Goal: Task Accomplishment & Management: Use online tool/utility

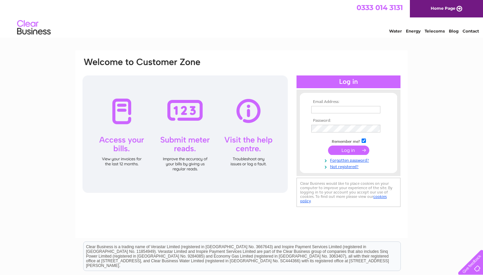
click at [189, 138] on div at bounding box center [184, 133] width 205 height 117
click at [182, 114] on div at bounding box center [184, 133] width 205 height 117
click at [316, 110] on input "text" at bounding box center [345, 109] width 69 height 7
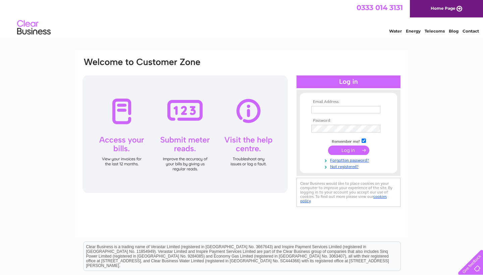
type input "wjkcarter@yahoo.co.uk"
click at [345, 151] on input "submit" at bounding box center [348, 150] width 41 height 9
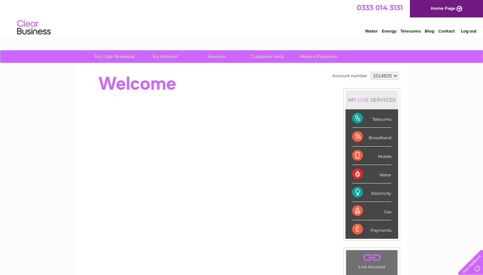
click at [377, 192] on div "Electricity" at bounding box center [371, 192] width 39 height 18
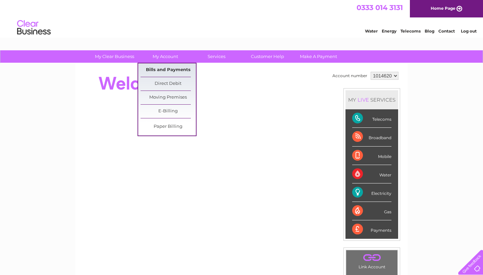
click at [163, 69] on link "Bills and Payments" at bounding box center [168, 69] width 55 height 13
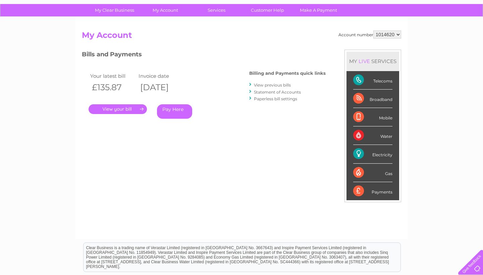
scroll to position [21, 0]
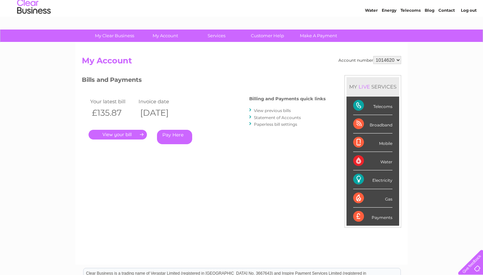
click at [446, 10] on link "Contact" at bounding box center [446, 10] width 16 height 5
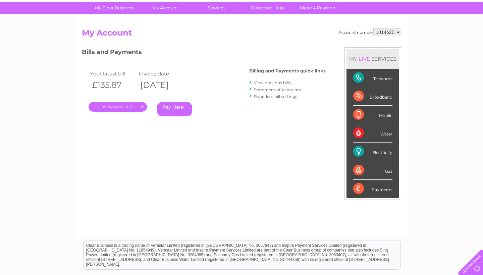
scroll to position [51, 0]
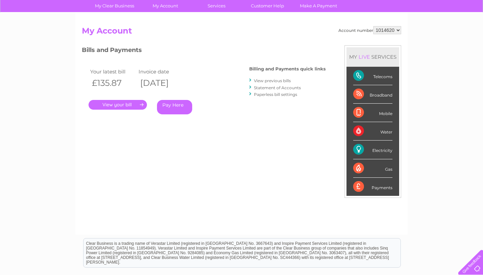
click at [379, 152] on div "Electricity" at bounding box center [372, 150] width 39 height 18
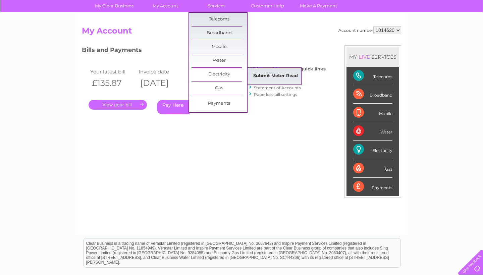
click at [259, 75] on link "Submit Meter Read" at bounding box center [275, 75] width 55 height 13
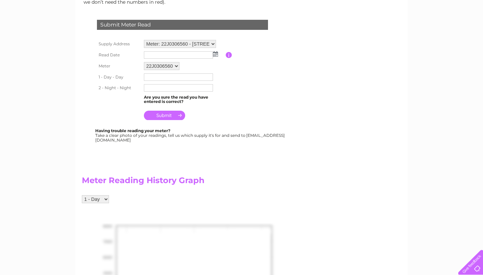
scroll to position [105, 0]
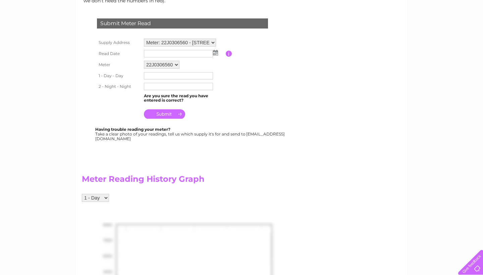
click at [155, 73] on input "text" at bounding box center [178, 75] width 69 height 7
click at [223, 167] on div "Meter Reading History Graph 1 - Day 2 - Night Reading Date No Reads to Show" at bounding box center [199, 270] width 235 height 219
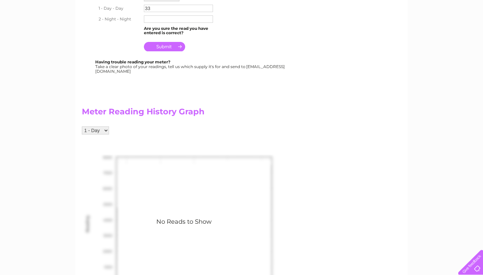
scroll to position [176, 0]
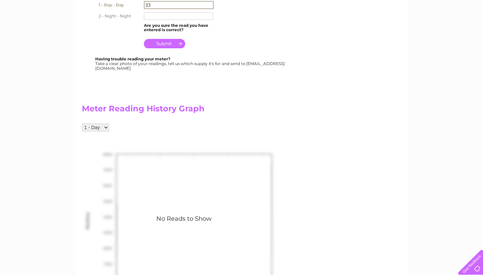
click at [153, 3] on input "33" at bounding box center [179, 5] width 70 height 8
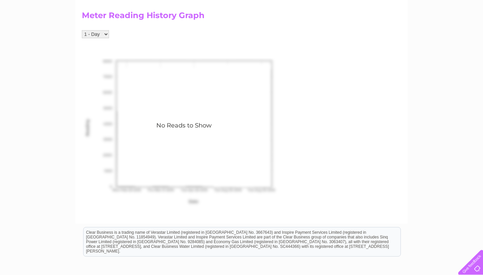
scroll to position [268, 0]
type input "33445"
click at [158, 116] on div "No Reads to Show" at bounding box center [184, 138] width 204 height 159
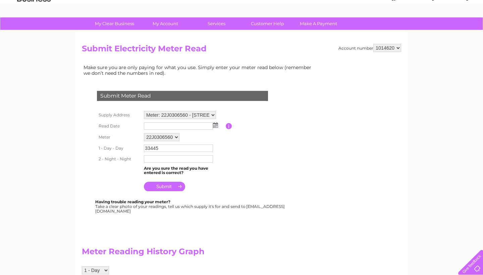
scroll to position [29, 0]
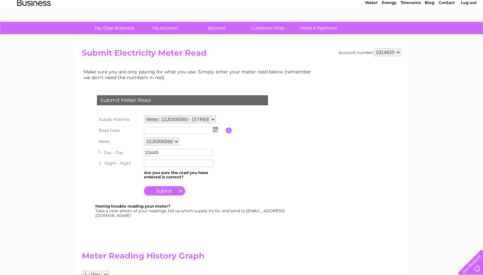
click at [216, 130] on img at bounding box center [215, 129] width 5 height 5
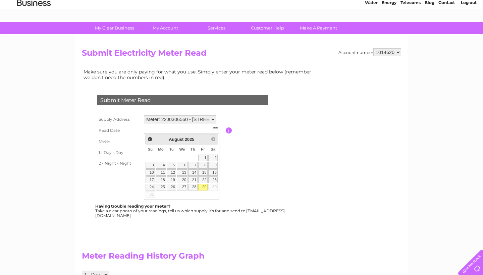
click at [203, 186] on link "29" at bounding box center [202, 187] width 9 height 7
type input "2025/08/29"
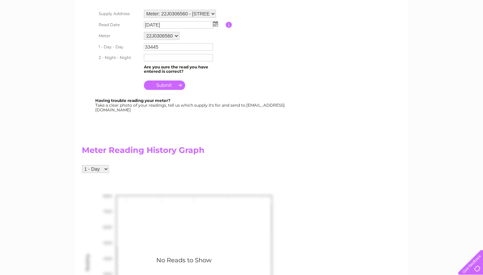
scroll to position [134, 0]
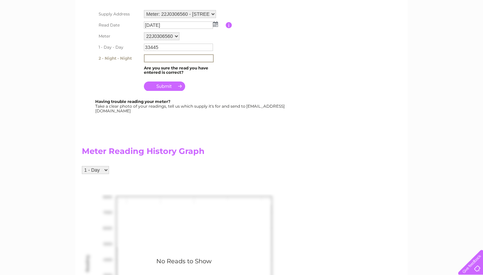
click at [152, 57] on input "text" at bounding box center [179, 58] width 70 height 8
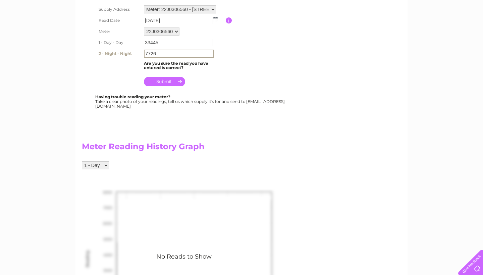
scroll to position [143, 0]
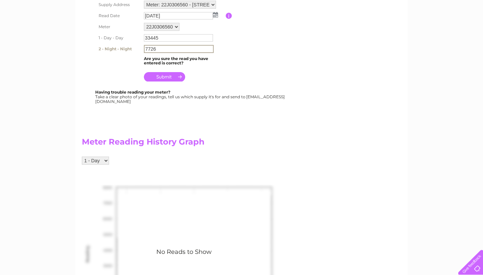
type input "7726"
select select "276279"
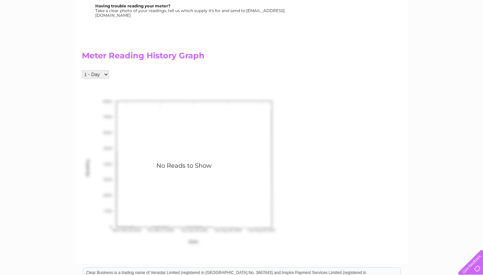
scroll to position [231, 0]
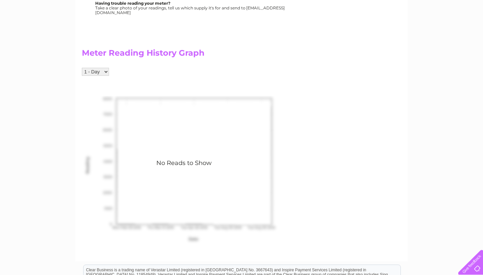
click at [158, 192] on div "No Reads to Show" at bounding box center [184, 175] width 204 height 159
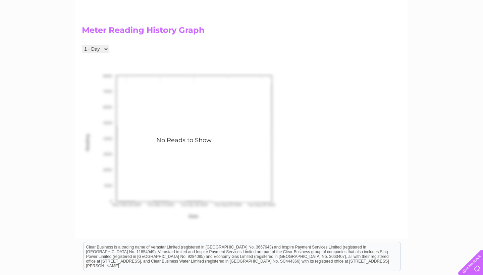
scroll to position [254, 0]
click at [171, 203] on div "No Reads to Show" at bounding box center [184, 153] width 204 height 159
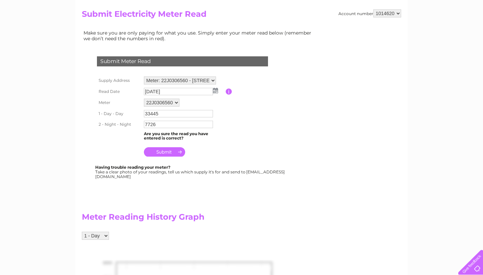
scroll to position [67, 0]
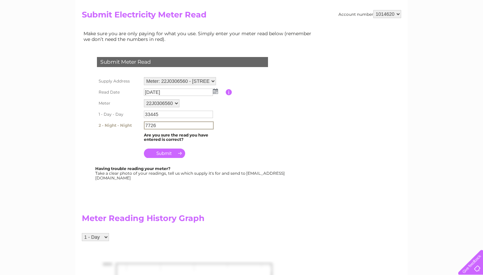
click at [157, 124] on input "7726" at bounding box center [179, 125] width 70 height 8
type input "7"
click at [161, 113] on input "33445" at bounding box center [179, 115] width 70 height 8
type input "3"
click at [225, 141] on td "Are you sure the read you have entered is correct?" at bounding box center [184, 136] width 84 height 13
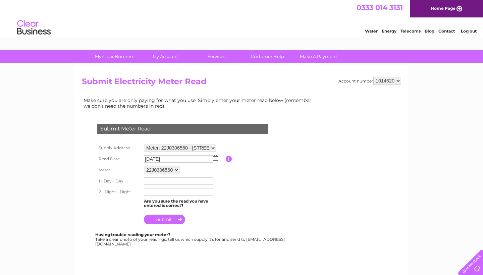
scroll to position [0, 0]
click at [469, 30] on link "Log out" at bounding box center [469, 31] width 16 height 5
